Goal: Task Accomplishment & Management: Manage account settings

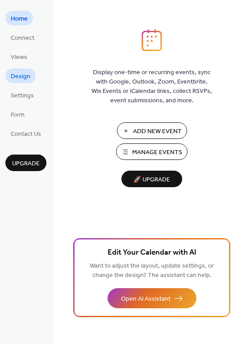
click at [17, 80] on span "Design" at bounding box center [21, 76] width 20 height 9
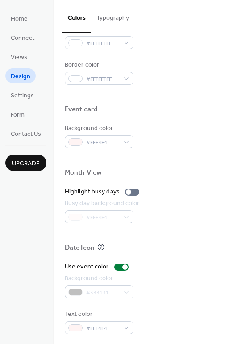
scroll to position [382, 0]
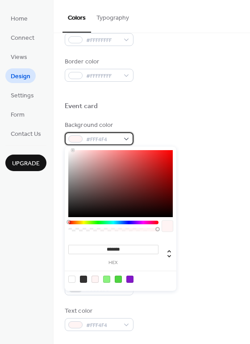
click at [118, 138] on span "#FFF4F4" at bounding box center [102, 139] width 33 height 9
type input "*******"
drag, startPoint x: 70, startPoint y: 151, endPoint x: 59, endPoint y: 149, distance: 10.9
click at [59, 149] on body "Home Connect Views Design Settings Form Contact Us Upgrade Design Upgrade Color…" at bounding box center [125, 172] width 250 height 344
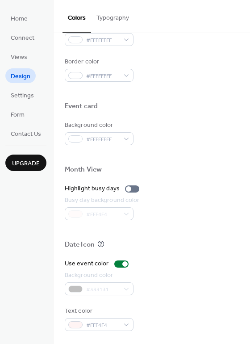
click at [215, 108] on div "Event card" at bounding box center [152, 108] width 174 height 12
click at [113, 145] on div at bounding box center [152, 155] width 174 height 20
click at [120, 139] on div "#FFFFFFFF" at bounding box center [99, 138] width 69 height 13
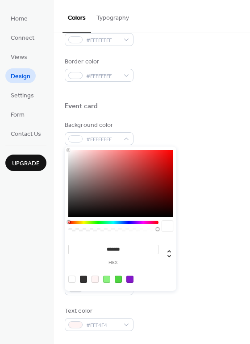
click at [209, 163] on div at bounding box center [152, 155] width 174 height 20
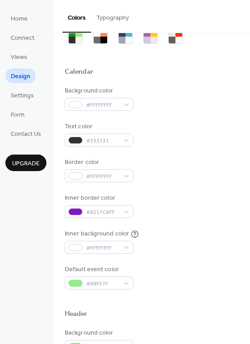
scroll to position [42, 0]
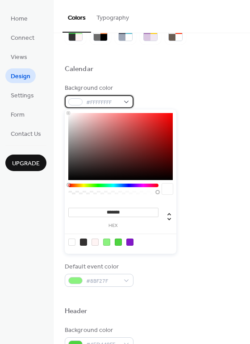
click at [109, 103] on span "#FFFFFFFF" at bounding box center [102, 102] width 33 height 9
click at [108, 239] on div at bounding box center [106, 242] width 7 height 7
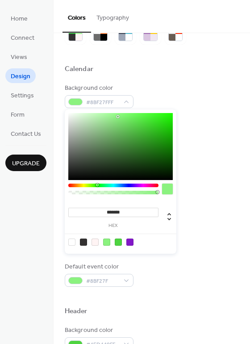
click at [66, 112] on div "******* hex" at bounding box center [121, 181] width 112 height 144
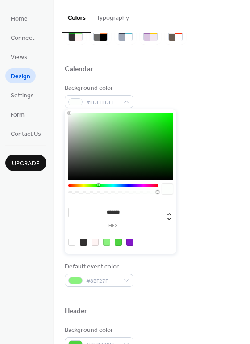
type input "*******"
drag, startPoint x: 69, startPoint y: 113, endPoint x: 57, endPoint y: 109, distance: 13.1
click at [57, 109] on body "Home Connect Views Design Settings Form Contact Us Upgrade Design Upgrade Color…" at bounding box center [125, 172] width 250 height 344
click at [223, 131] on div "Text color #333131" at bounding box center [152, 131] width 174 height 25
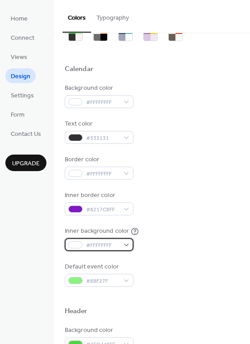
click at [116, 246] on span "#FFFFFFFF" at bounding box center [102, 245] width 33 height 9
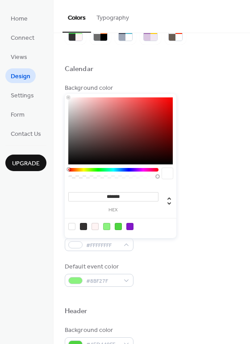
click at [107, 226] on div at bounding box center [106, 226] width 7 height 7
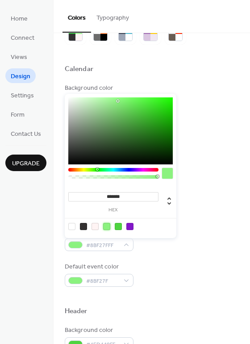
click at [117, 198] on input "*******" at bounding box center [113, 196] width 90 height 9
drag, startPoint x: 106, startPoint y: 197, endPoint x: 131, endPoint y: 197, distance: 25.0
click at [131, 197] on input "*******" at bounding box center [113, 196] width 90 height 9
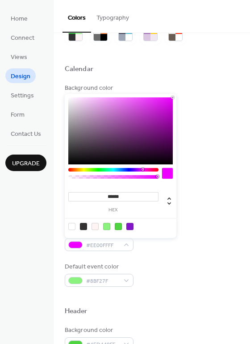
type input "*******"
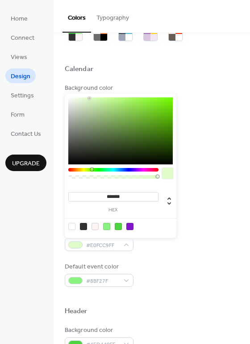
click at [200, 97] on div "Background color #FFFFFFFF" at bounding box center [152, 96] width 174 height 25
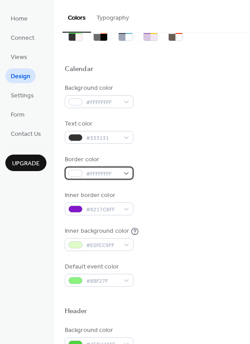
click at [112, 170] on span "#FFFFFFFF" at bounding box center [102, 173] width 33 height 9
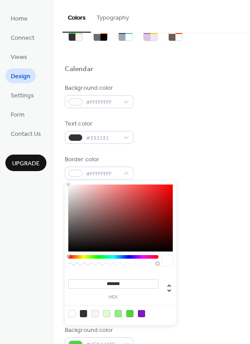
click at [106, 315] on div at bounding box center [106, 313] width 7 height 7
type input "*******"
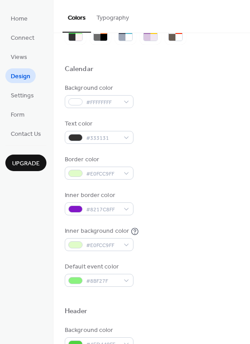
click at [193, 222] on div "Background color #FFFFFFFF Text color #333131 Border color #E0FCC9FF Inner bord…" at bounding box center [152, 185] width 174 height 203
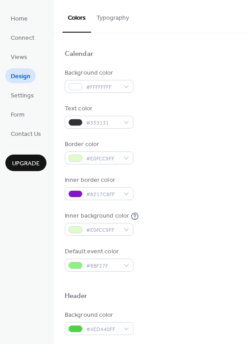
scroll to position [46, 0]
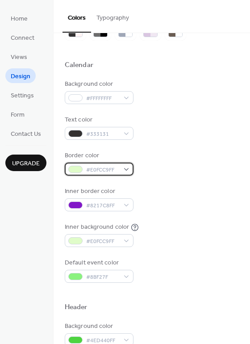
click at [109, 171] on span "#E0FCC9FF" at bounding box center [102, 169] width 33 height 9
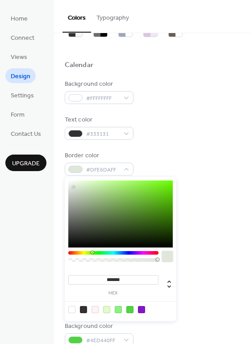
type input "*******"
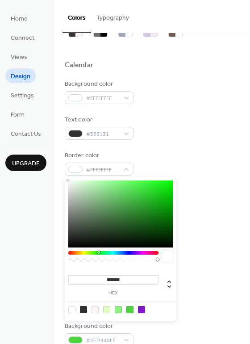
drag, startPoint x: 74, startPoint y: 187, endPoint x: 59, endPoint y: 174, distance: 19.9
click at [59, 174] on body "Home Connect Views Design Settings Form Contact Us Upgrade Design Upgrade Color…" at bounding box center [125, 172] width 250 height 344
click at [179, 161] on div "Border color #FFFFFFFF" at bounding box center [152, 163] width 174 height 25
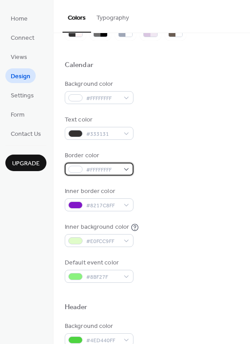
click at [106, 170] on span "#FFFFFFFF" at bounding box center [102, 169] width 33 height 9
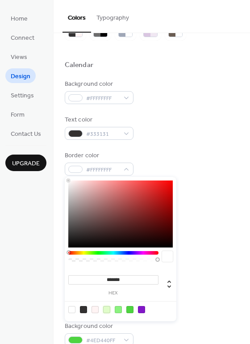
click at [107, 312] on div at bounding box center [106, 309] width 7 height 7
type input "*******"
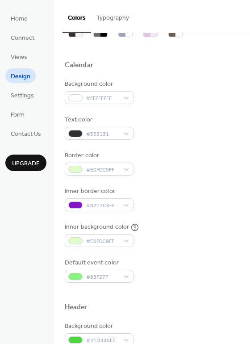
click at [203, 184] on div "Background color #FFFFFFFF Text color #333131 Border color #E0FCC9FF Inner bord…" at bounding box center [152, 181] width 174 height 203
click at [109, 170] on span "#E0FCC9FF" at bounding box center [102, 169] width 33 height 9
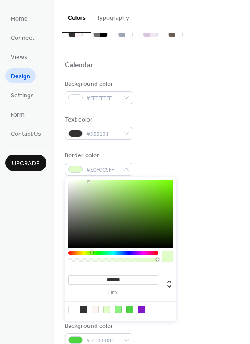
click at [167, 131] on div "Text color #333131" at bounding box center [152, 127] width 174 height 25
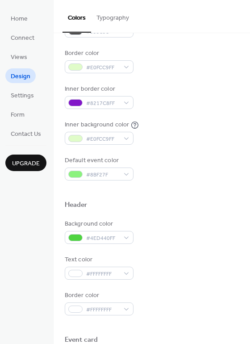
scroll to position [149, 0]
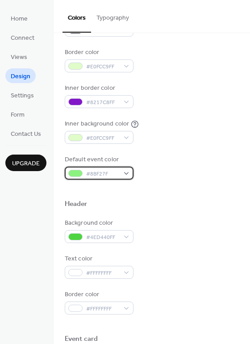
click at [128, 176] on div "#8BF27F" at bounding box center [99, 173] width 69 height 13
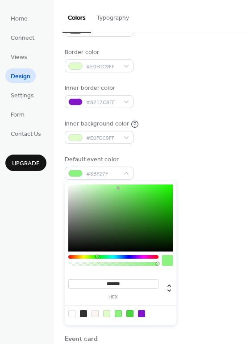
click at [140, 315] on div at bounding box center [141, 313] width 7 height 7
type input "*******"
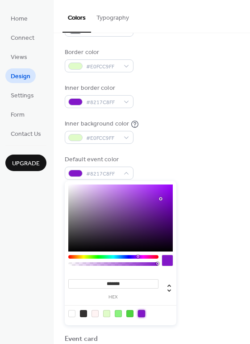
click at [205, 196] on div at bounding box center [152, 190] width 174 height 20
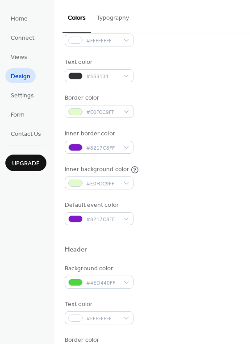
scroll to position [0, 0]
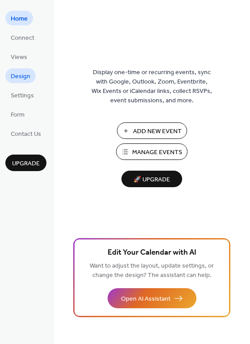
click at [23, 79] on span "Design" at bounding box center [21, 76] width 20 height 9
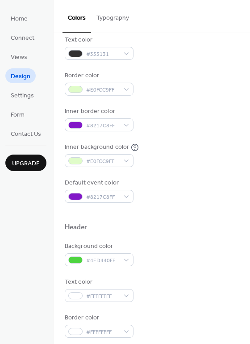
scroll to position [129, 0]
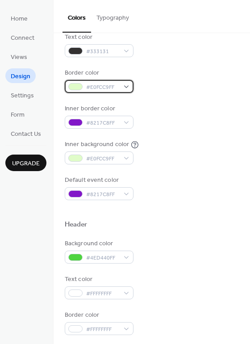
click at [117, 89] on span "#E0FCC9FF" at bounding box center [102, 87] width 33 height 9
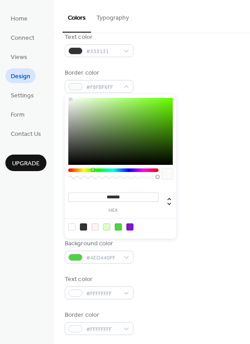
type input "*******"
drag, startPoint x: 71, startPoint y: 101, endPoint x: 57, endPoint y: 90, distance: 17.9
click at [57, 90] on body "Home Connect Views Design Settings Form Contact Us Upgrade Design Upgrade Color…" at bounding box center [125, 172] width 250 height 344
click at [207, 107] on div "Inner border color #8217C8FF" at bounding box center [152, 116] width 174 height 25
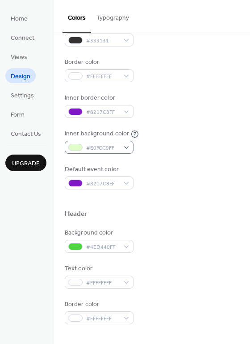
scroll to position [139, 0]
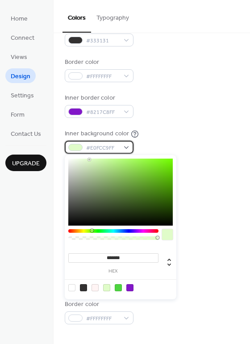
click at [105, 143] on span "#E0FCC9FF" at bounding box center [102, 147] width 33 height 9
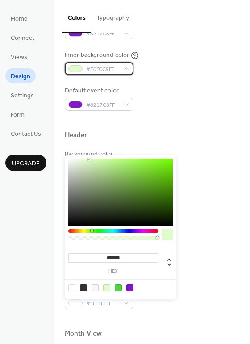
scroll to position [218, 0]
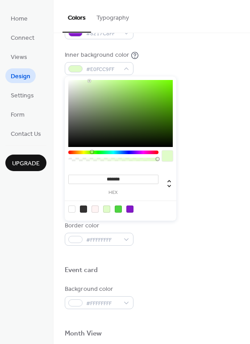
click at [130, 207] on div at bounding box center [129, 209] width 7 height 7
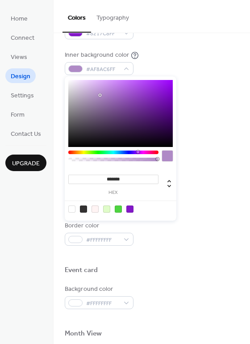
drag, startPoint x: 159, startPoint y: 93, endPoint x: 100, endPoint y: 95, distance: 58.6
click at [100, 95] on div at bounding box center [120, 113] width 105 height 67
drag, startPoint x: 100, startPoint y: 95, endPoint x: 89, endPoint y: 87, distance: 13.1
click at [89, 87] on div at bounding box center [90, 88] width 2 height 2
drag, startPoint x: 89, startPoint y: 87, endPoint x: 83, endPoint y: 81, distance: 8.8
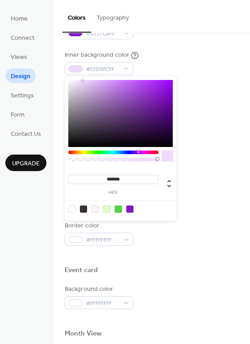
click at [83, 81] on div at bounding box center [83, 81] width 2 height 2
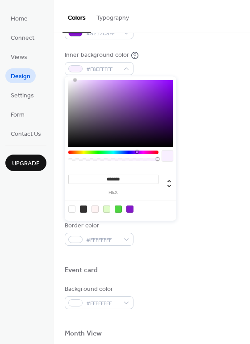
drag, startPoint x: 83, startPoint y: 81, endPoint x: 75, endPoint y: 80, distance: 8.1
click at [75, 80] on div at bounding box center [75, 80] width 2 height 2
click at [70, 207] on div at bounding box center [71, 209] width 7 height 7
type input "*******"
click at [203, 81] on div "Background color #FFFFFFFF Text color #333131 Border color #FFFFFFFF Inner bord…" at bounding box center [152, 8] width 174 height 203
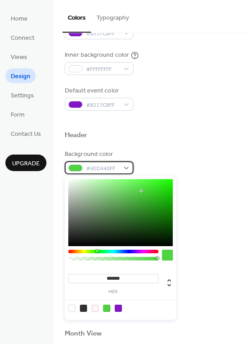
click at [124, 167] on div "#4ED440FF" at bounding box center [99, 167] width 69 height 13
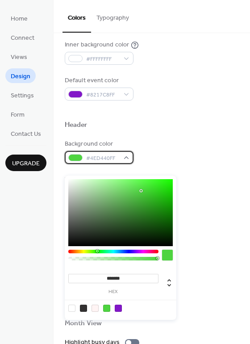
scroll to position [227, 0]
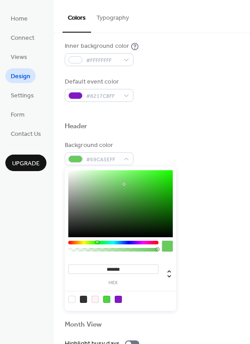
drag, startPoint x: 141, startPoint y: 190, endPoint x: 120, endPoint y: 184, distance: 21.5
click at [123, 184] on div at bounding box center [124, 184] width 2 height 2
click at [106, 298] on div at bounding box center [106, 299] width 7 height 7
type input "*******"
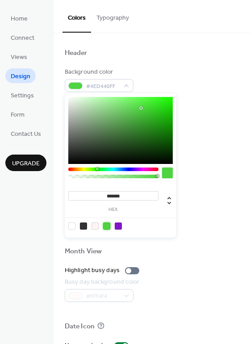
click at [198, 215] on div "Background color #FFFFFFFF" at bounding box center [152, 214] width 174 height 25
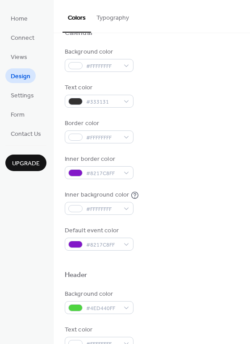
scroll to position [68, 0]
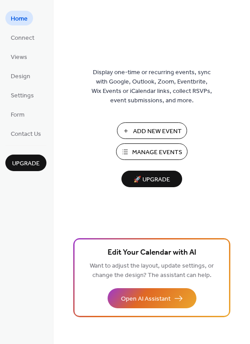
click at [143, 158] on button "Manage Events" at bounding box center [151, 151] width 71 height 17
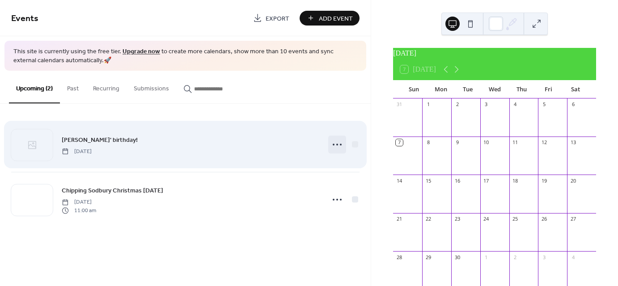
click at [338, 145] on icon at bounding box center [337, 144] width 14 height 14
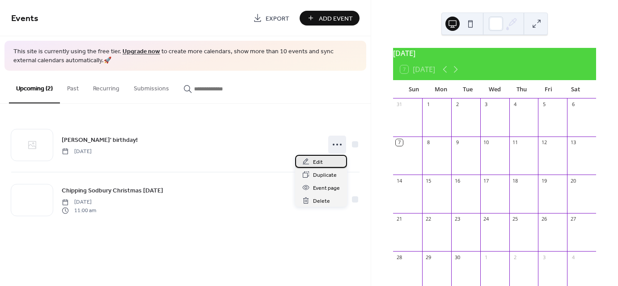
click at [319, 158] on span "Edit" at bounding box center [318, 161] width 10 height 9
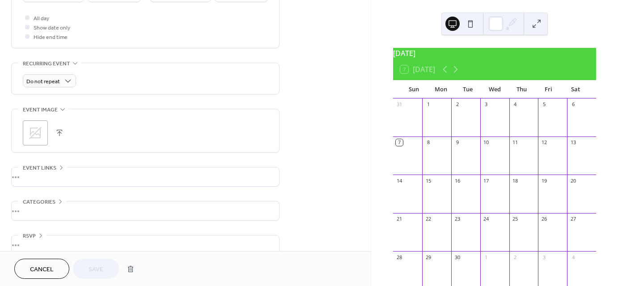
scroll to position [345, 0]
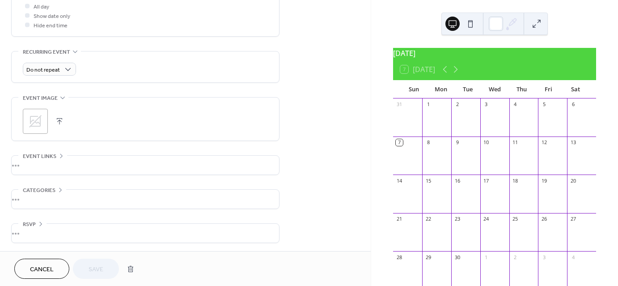
click at [36, 125] on icon at bounding box center [35, 121] width 14 height 14
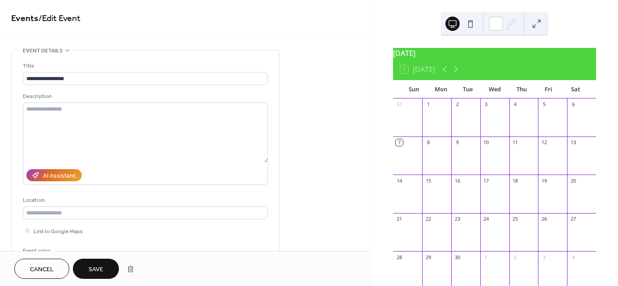
scroll to position [0, 0]
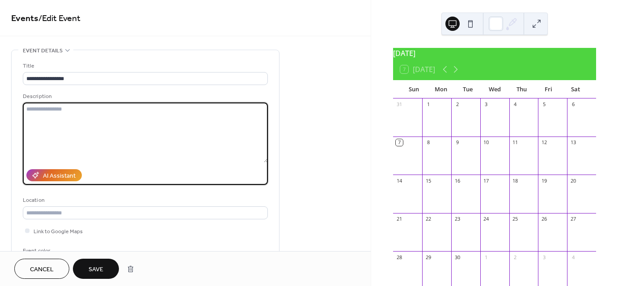
click at [129, 116] on textarea at bounding box center [145, 132] width 245 height 60
click at [140, 101] on div "Description" at bounding box center [144, 96] width 243 height 9
click at [194, 114] on textarea "**********" at bounding box center [145, 132] width 245 height 60
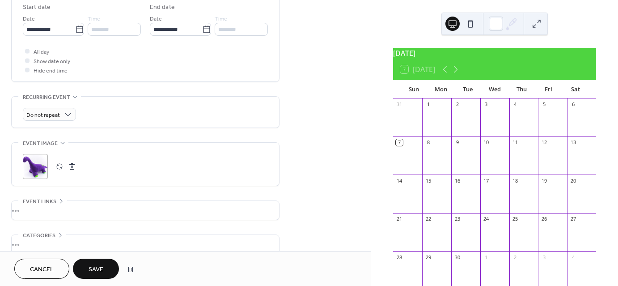
scroll to position [345, 0]
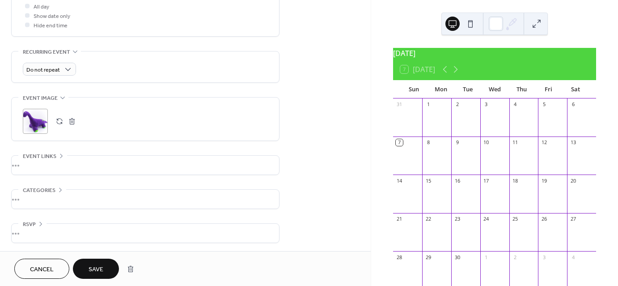
type textarea "**********"
click at [94, 258] on button "Save" at bounding box center [96, 268] width 46 height 20
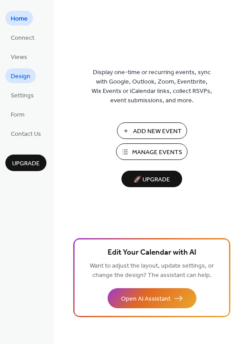
click at [21, 78] on span "Design" at bounding box center [21, 76] width 20 height 9
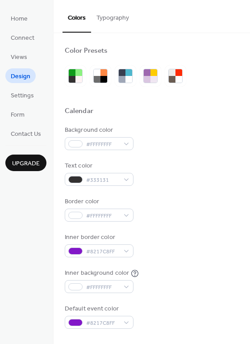
scroll to position [100, 0]
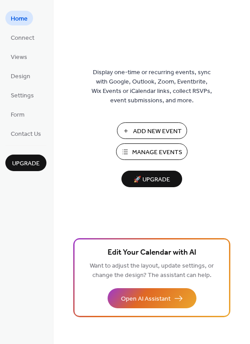
click at [137, 153] on span "Manage Events" at bounding box center [157, 152] width 50 height 9
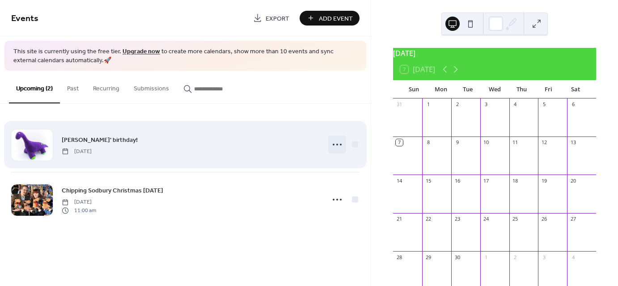
click at [334, 140] on icon at bounding box center [337, 144] width 14 height 14
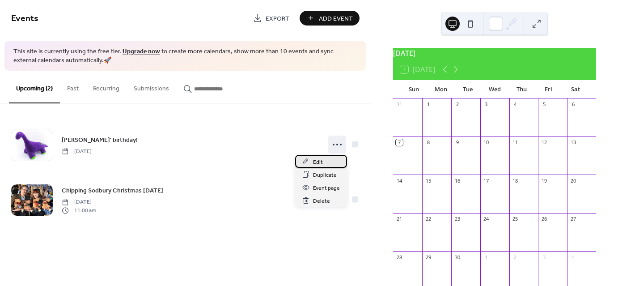
click at [321, 161] on span "Edit" at bounding box center [318, 161] width 10 height 9
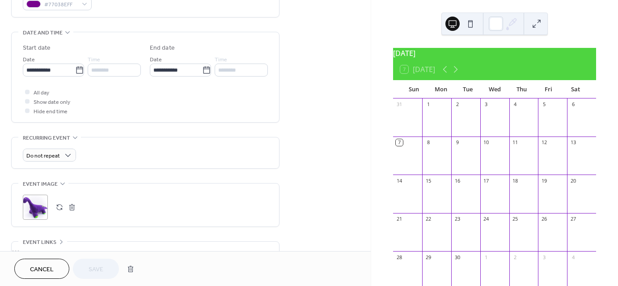
scroll to position [273, 0]
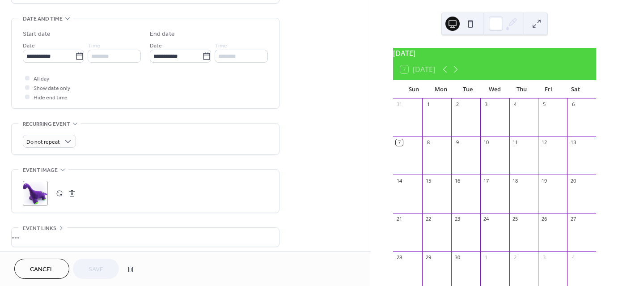
click at [36, 187] on div ";" at bounding box center [35, 193] width 25 height 25
click at [98, 271] on span "Save" at bounding box center [95, 269] width 15 height 9
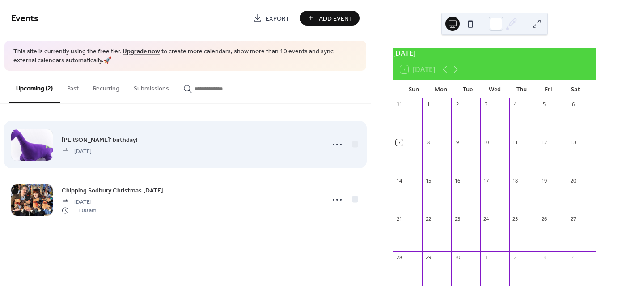
click at [91, 137] on span "Saurus' birthday!" at bounding box center [100, 139] width 76 height 9
